Goal: Find specific page/section: Locate item on page

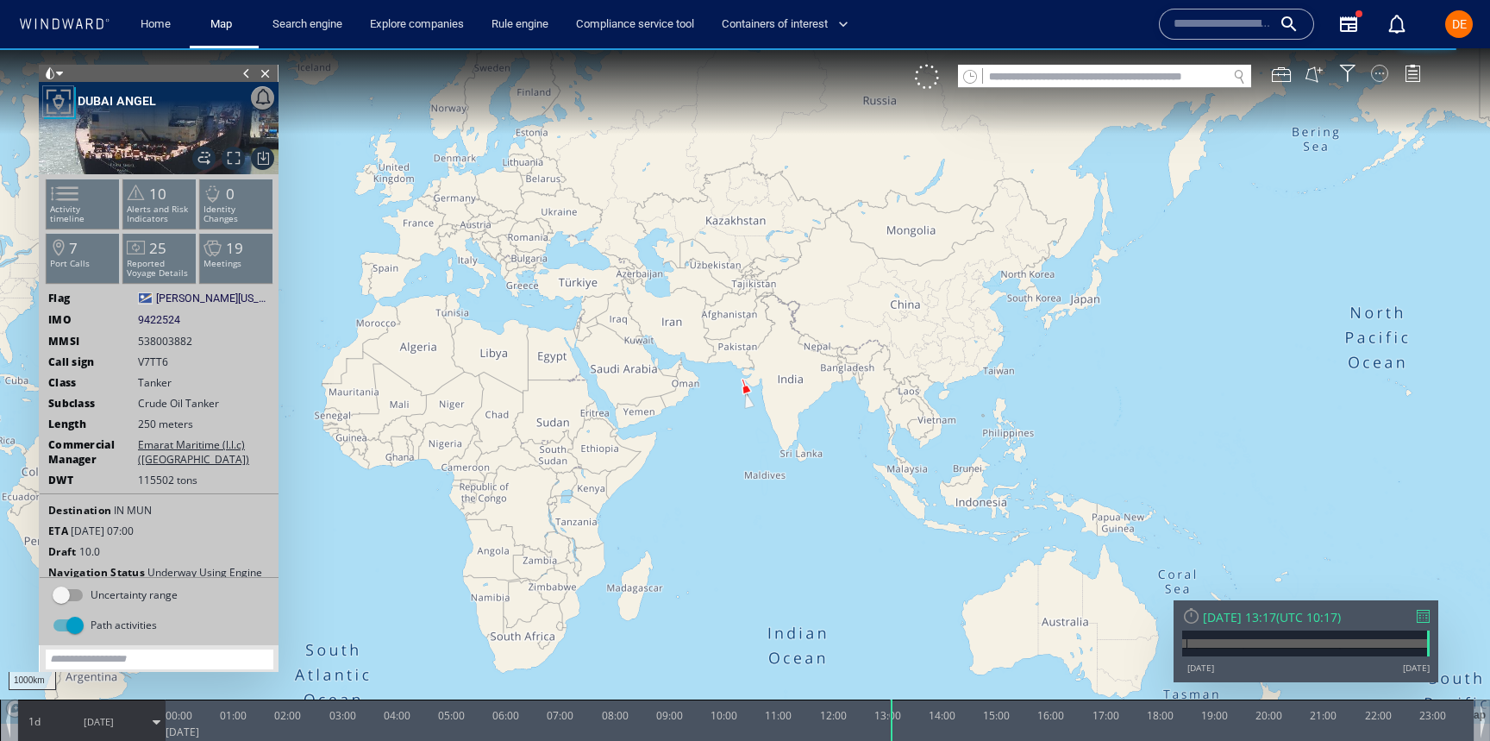
click at [1380, 76] on div at bounding box center [1379, 73] width 17 height 17
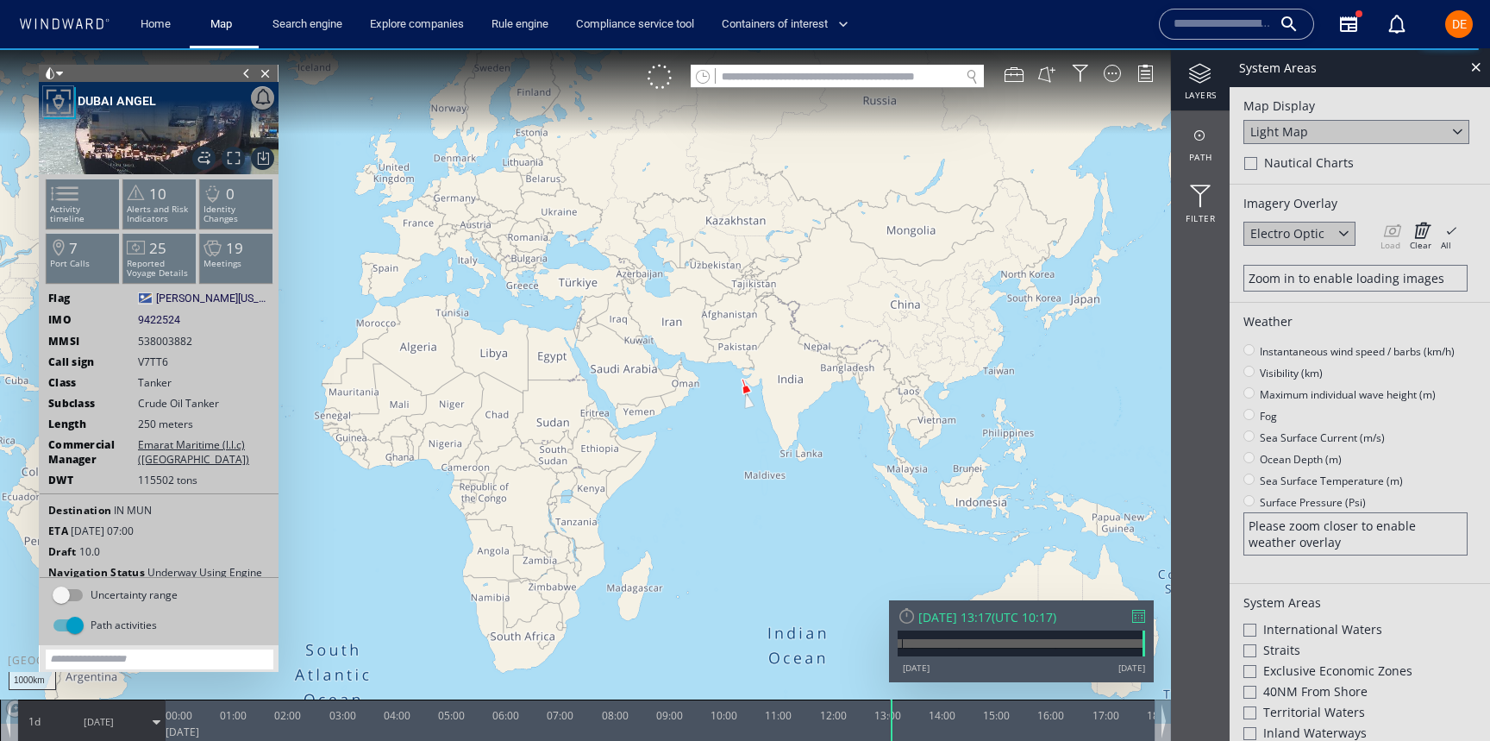
click at [980, 329] on canvas "Map" at bounding box center [745, 385] width 1490 height 675
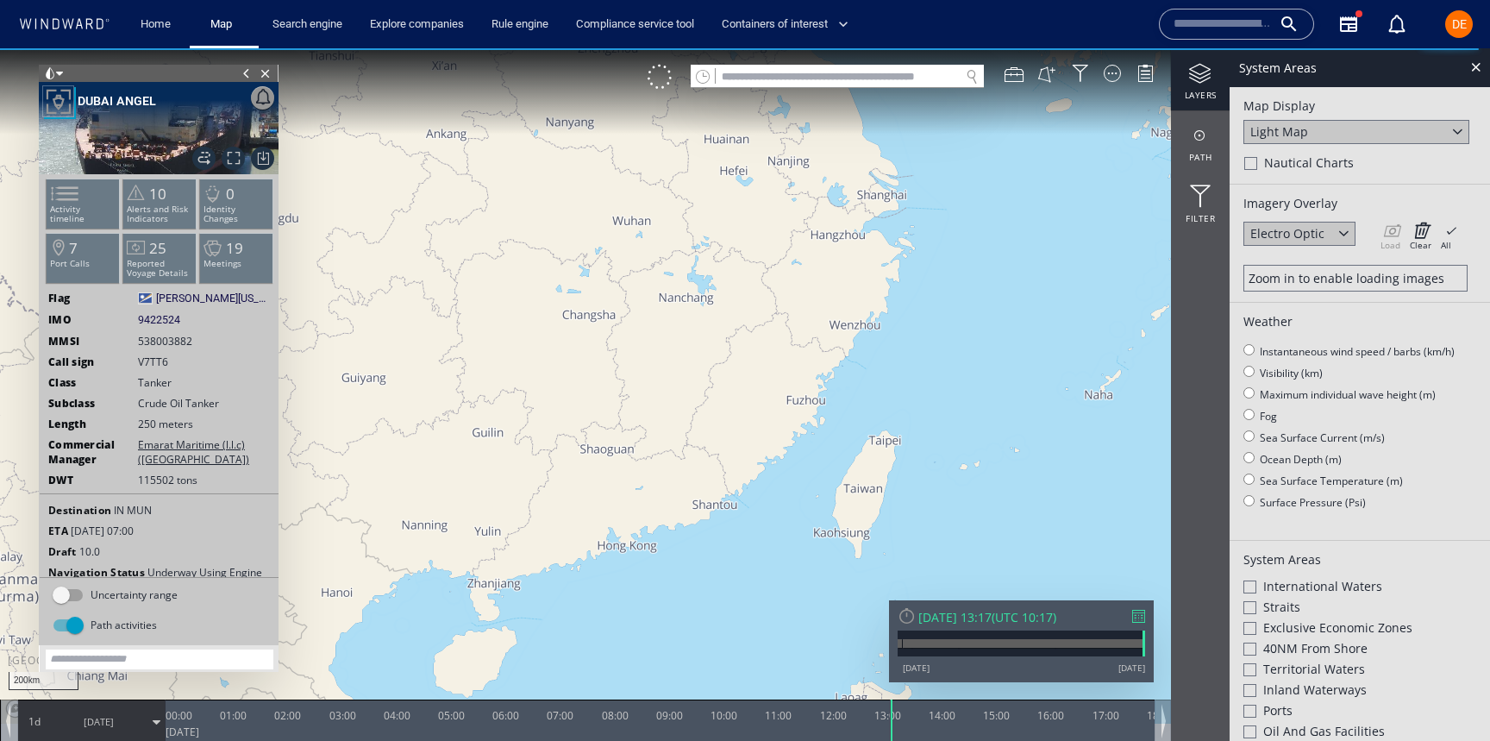
drag, startPoint x: 1054, startPoint y: 307, endPoint x: 851, endPoint y: 133, distance: 267.8
click at [851, 133] on canvas "Map" at bounding box center [745, 385] width 1490 height 675
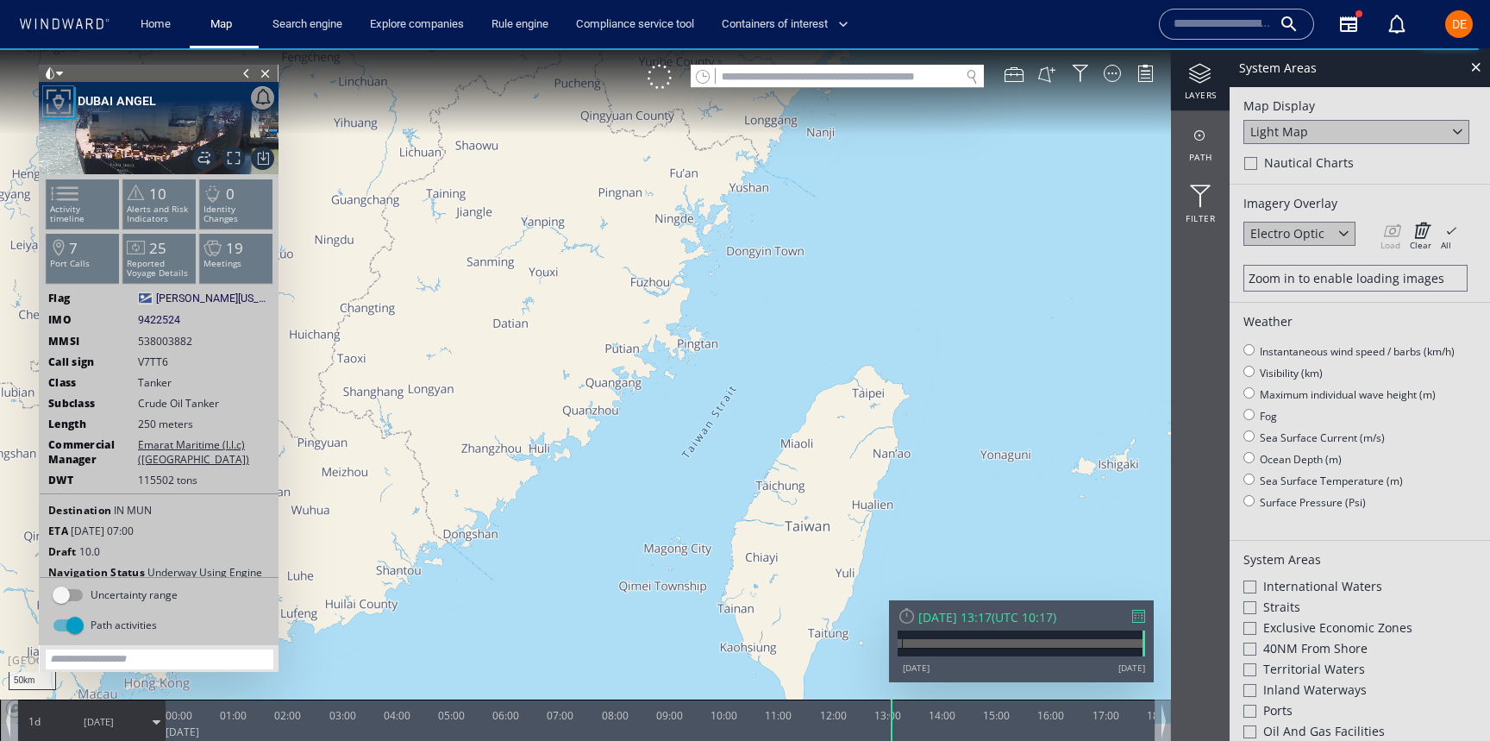
drag, startPoint x: 945, startPoint y: 333, endPoint x: 828, endPoint y: 274, distance: 131.1
click at [828, 274] on canvas "Map" at bounding box center [745, 385] width 1490 height 675
drag, startPoint x: 797, startPoint y: 363, endPoint x: 795, endPoint y: 275, distance: 88.0
click at [795, 275] on canvas "Map" at bounding box center [745, 385] width 1490 height 675
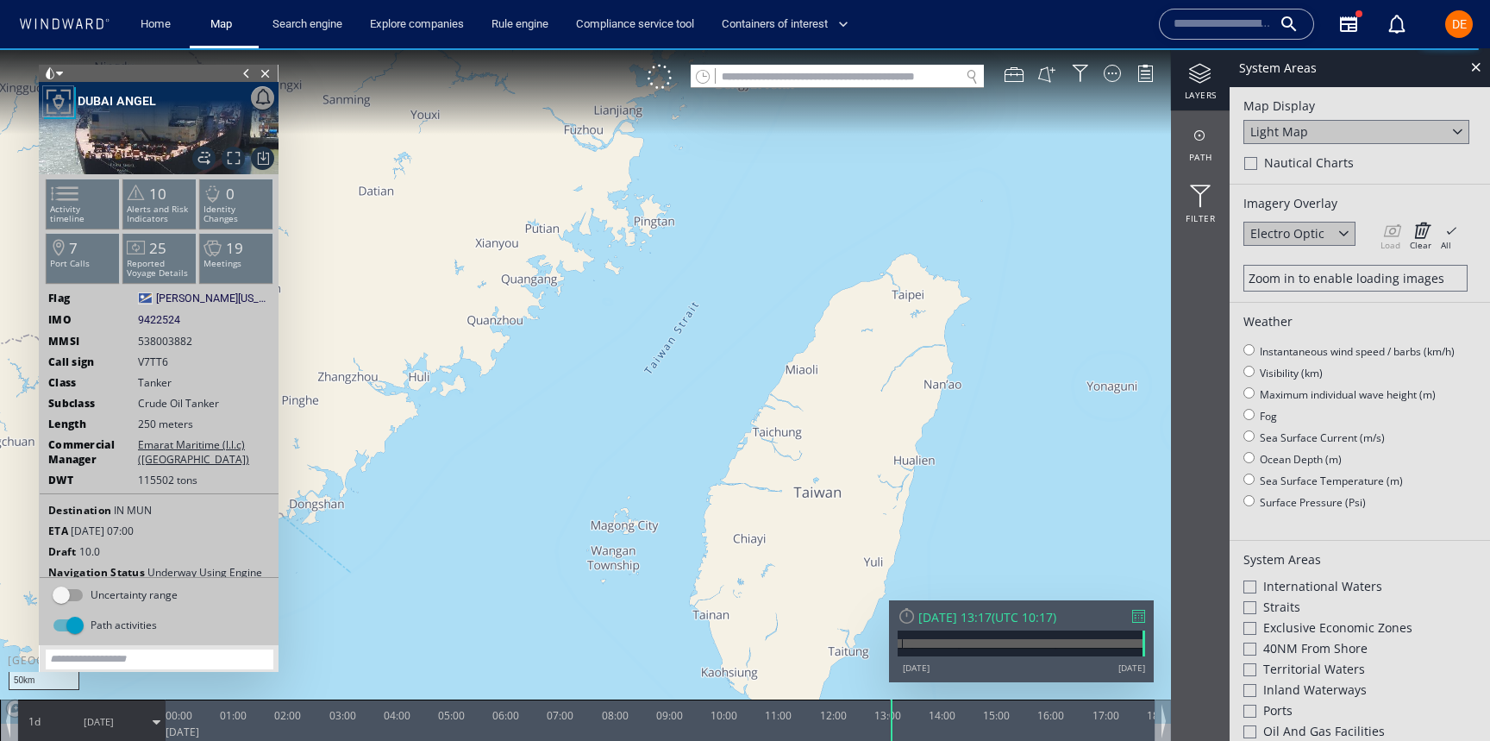
click at [1389, 233] on div "Load Clear All × Loading all overlays might take a while!" at bounding box center [1419, 235] width 86 height 26
click at [1315, 236] on div "Electro Optic" at bounding box center [1287, 233] width 74 height 16
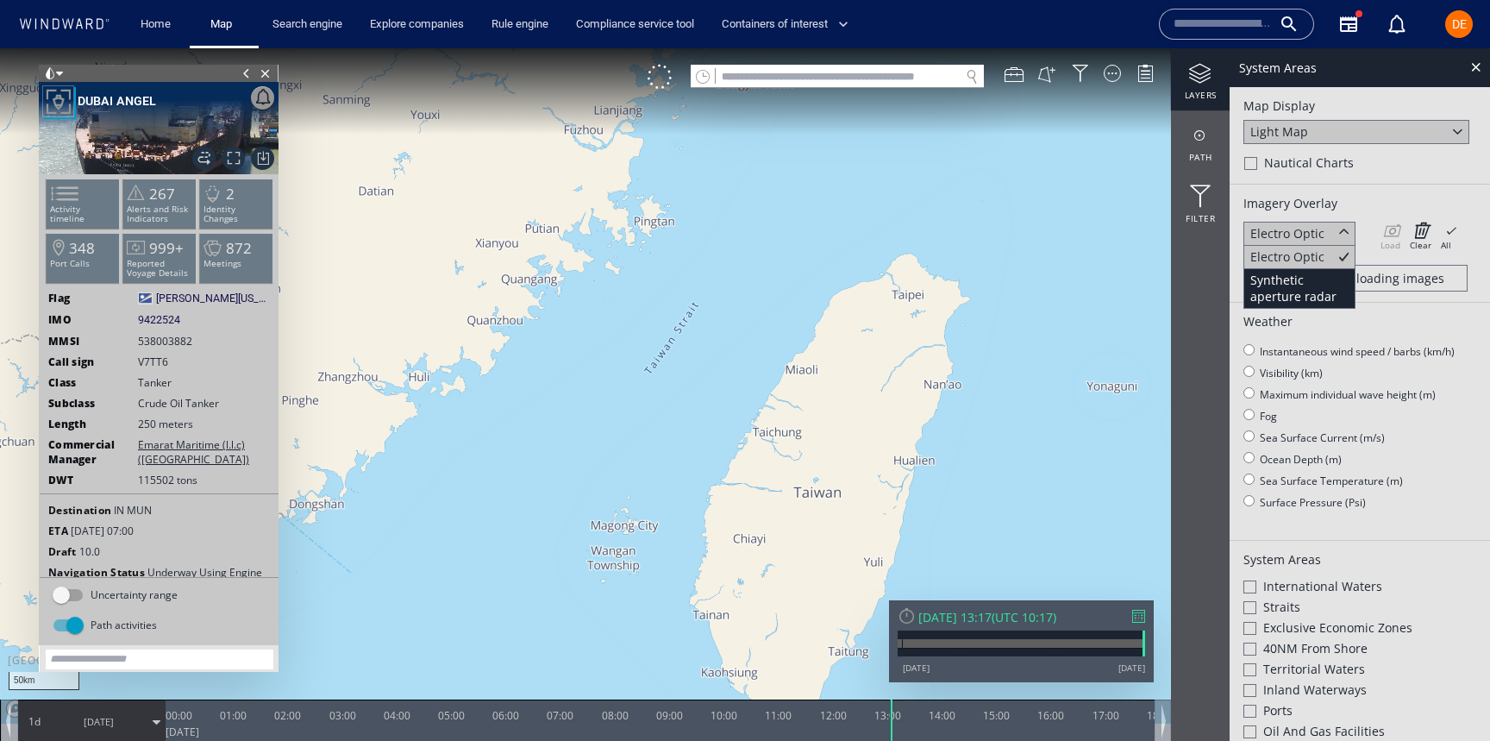
click at [1278, 278] on div "Synthetic aperture radar" at bounding box center [1299, 288] width 98 height 33
